Goal: Transaction & Acquisition: Purchase product/service

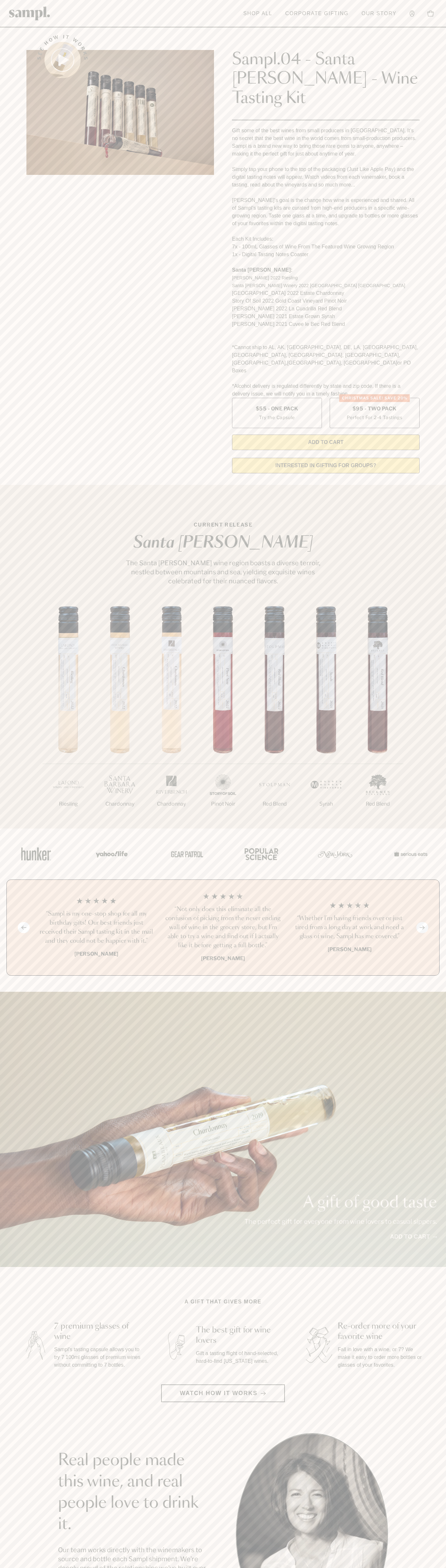
click at [219, 14] on header "Toggle navigation menu Shop All Corporate Gifting Our Story Account Story Shop …" at bounding box center [223, 14] width 446 height 28
click at [428, 234] on section "See how it works Sampl.04 - Santa Barbara - Wine Tasting Kit Gift some of the b…" at bounding box center [223, 252] width 446 height 453
click at [77, 1567] on html "Skip to main content Toggle navigation menu Shop All Corporate Gifting Our Stor…" at bounding box center [223, 1304] width 446 height 2608
click at [30, 829] on div at bounding box center [223, 854] width 445 height 51
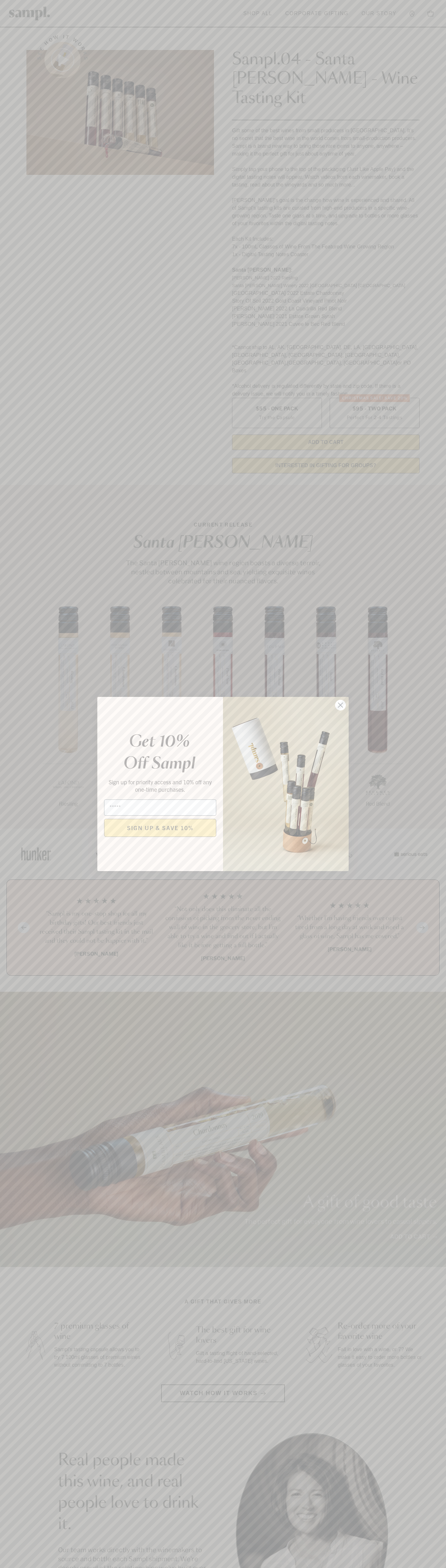
click at [340, 705] on icon "Close dialog" at bounding box center [340, 705] width 5 height 5
